Goal: Task Accomplishment & Management: Complete application form

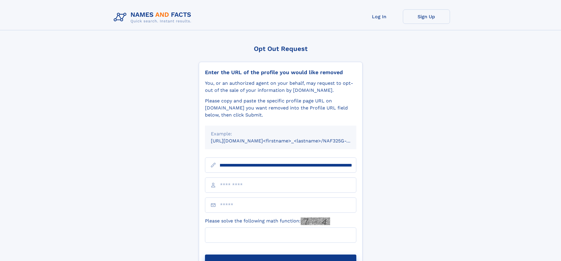
scroll to position [0, 71]
type input "**********"
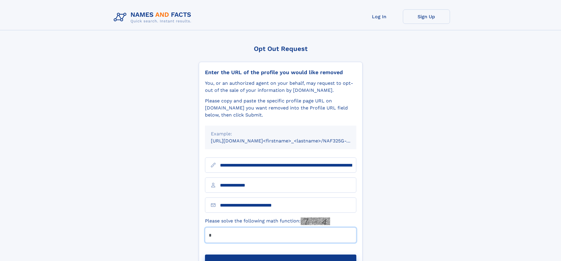
type input "*"
click at [280, 255] on button "Submit Opt Out Request" at bounding box center [280, 264] width 151 height 19
